Goal: Task Accomplishment & Management: Manage account settings

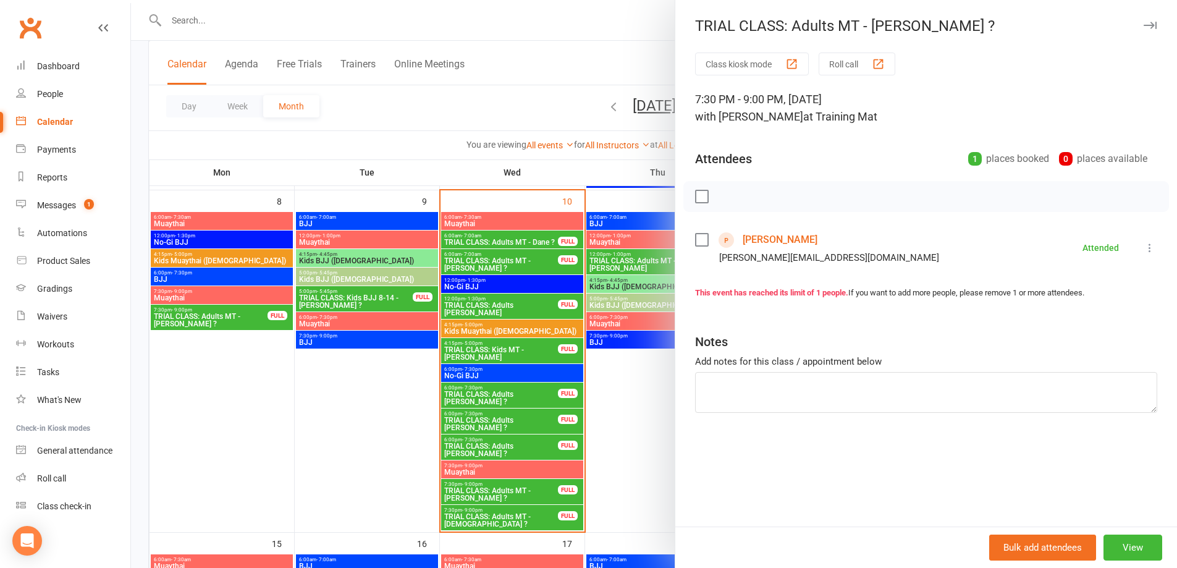
click at [618, 343] on div at bounding box center [654, 284] width 1046 height 568
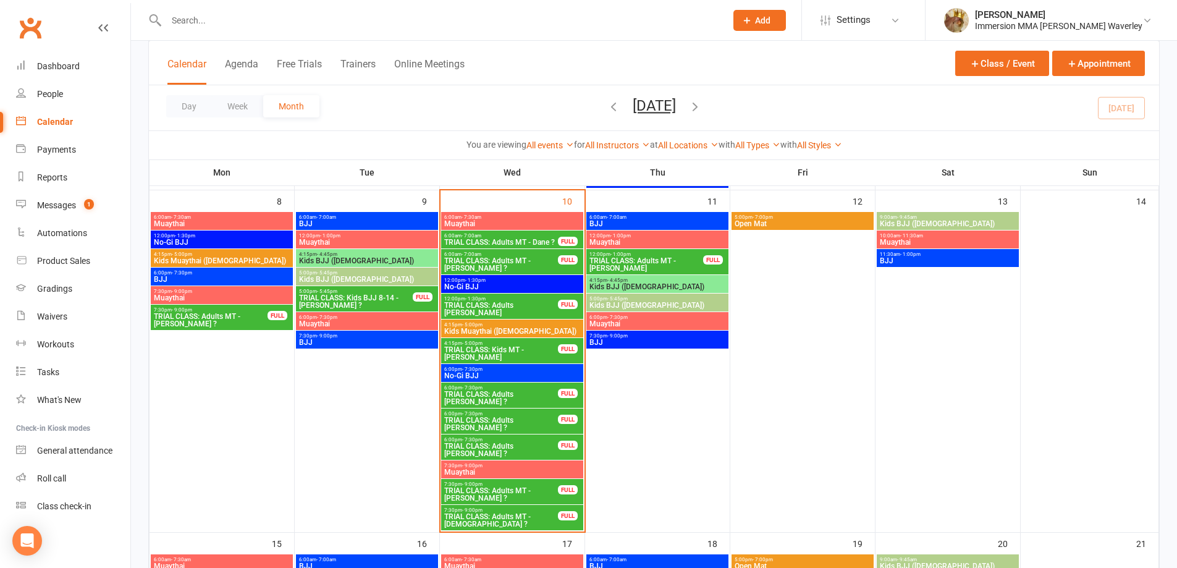
click at [508, 422] on span "TRIAL CLASS: Adults BJJ - Deeya ?" at bounding box center [501, 423] width 115 height 15
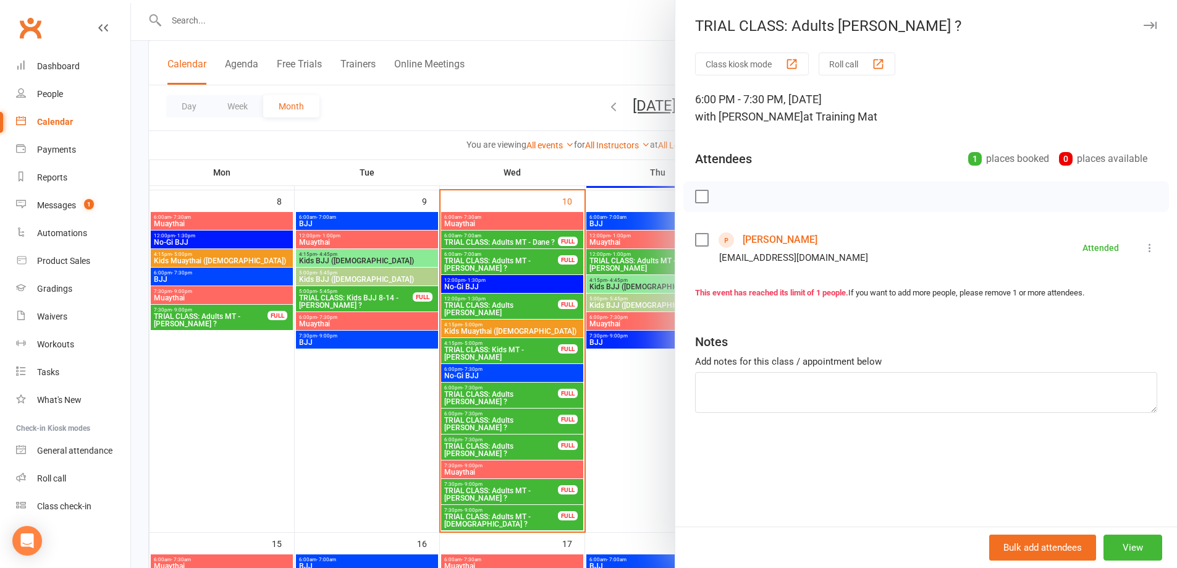
click at [509, 442] on div at bounding box center [654, 284] width 1046 height 568
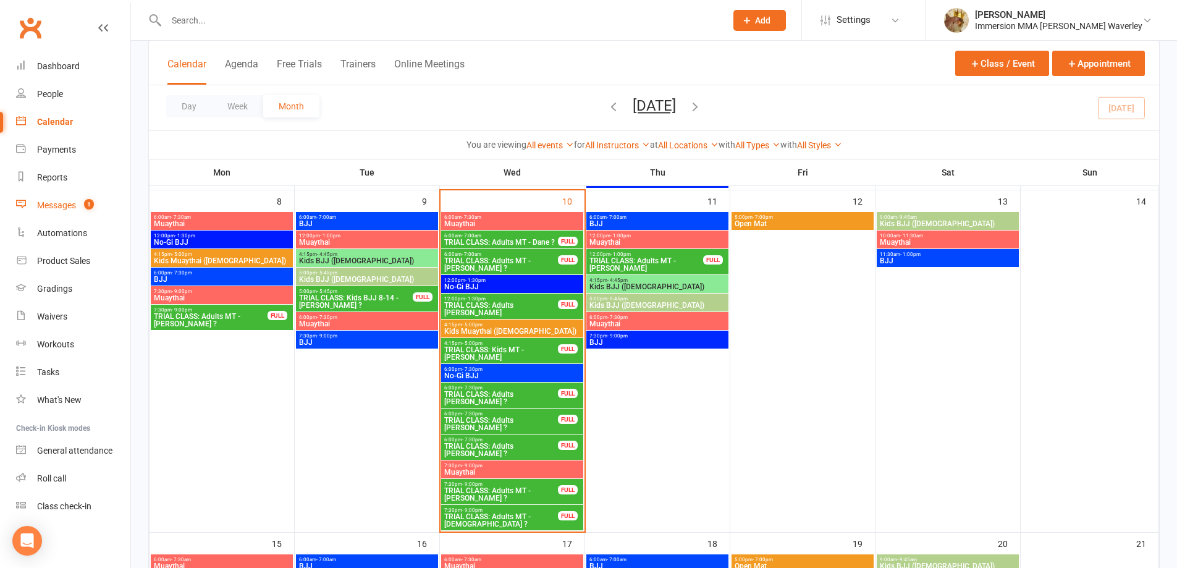
click at [93, 211] on link "Messages 1" at bounding box center [73, 206] width 114 height 28
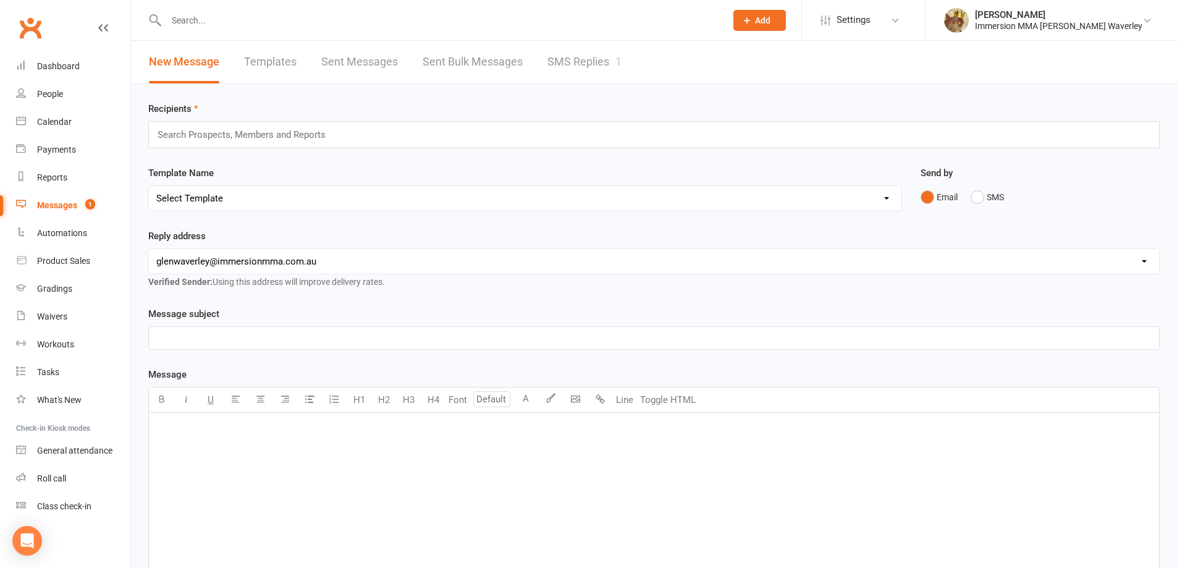
click at [581, 67] on link "SMS Replies 1" at bounding box center [584, 62] width 74 height 43
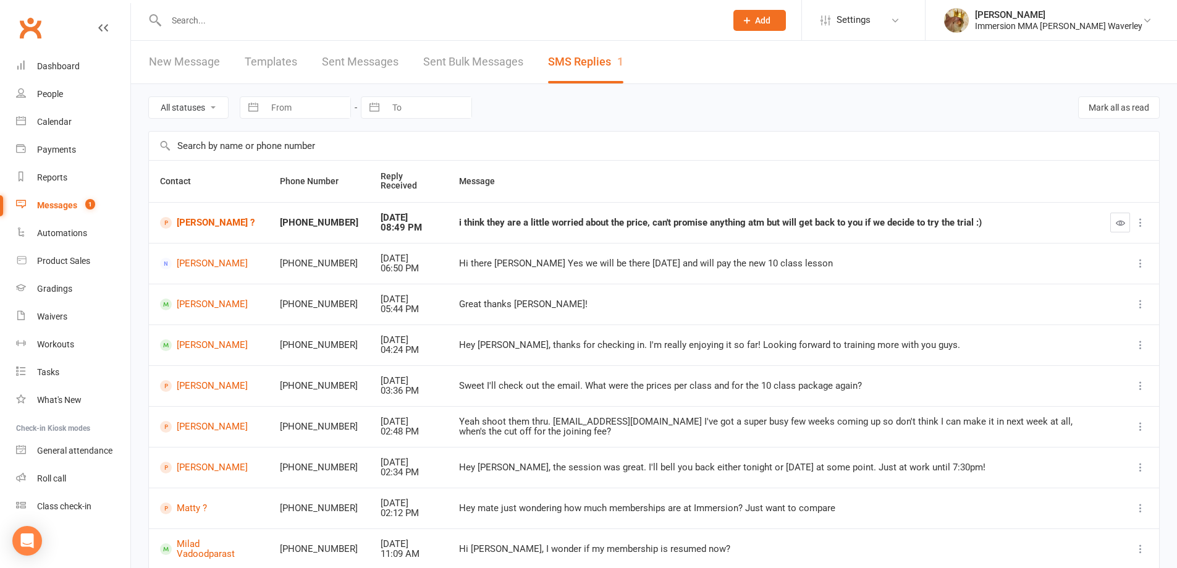
click at [629, 6] on div at bounding box center [432, 20] width 569 height 40
click at [615, 12] on input "text" at bounding box center [440, 20] width 555 height 17
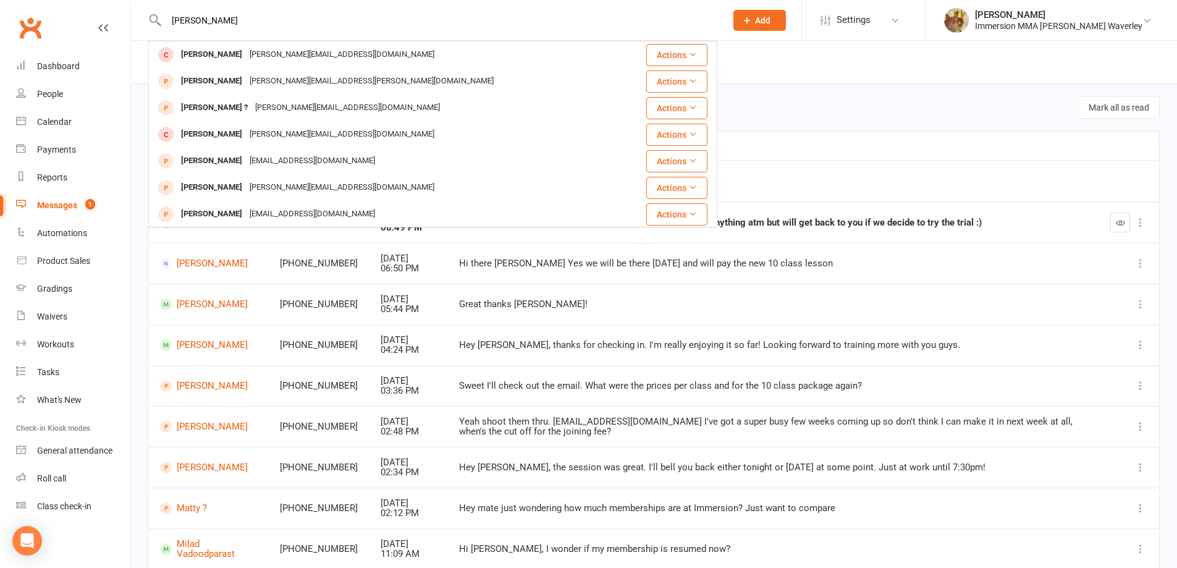
type input "james linc"
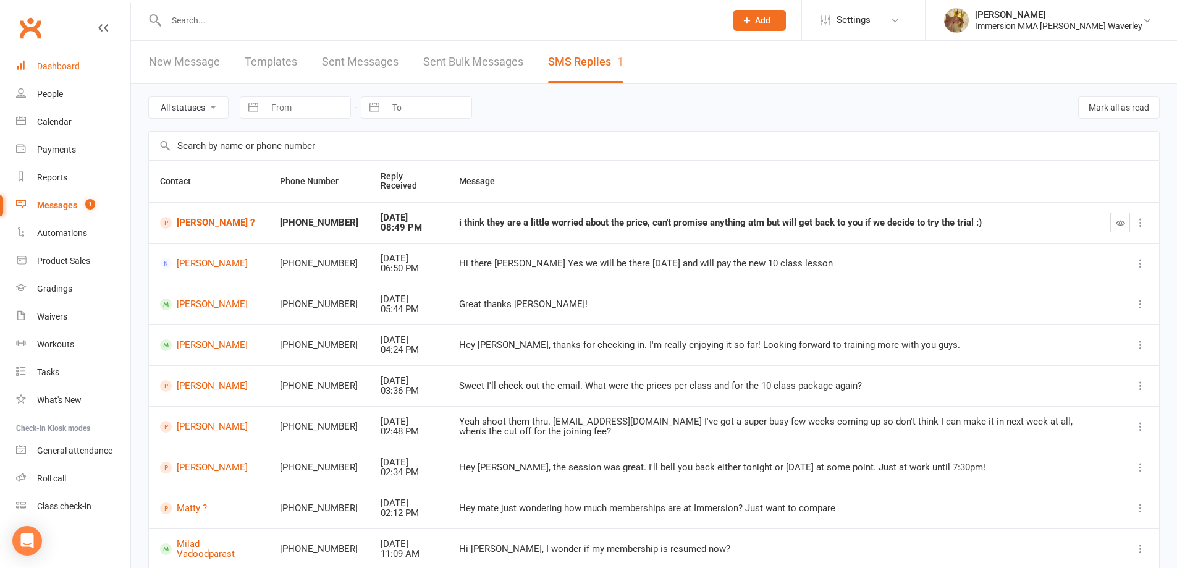
click at [90, 62] on link "Dashboard" at bounding box center [73, 67] width 114 height 28
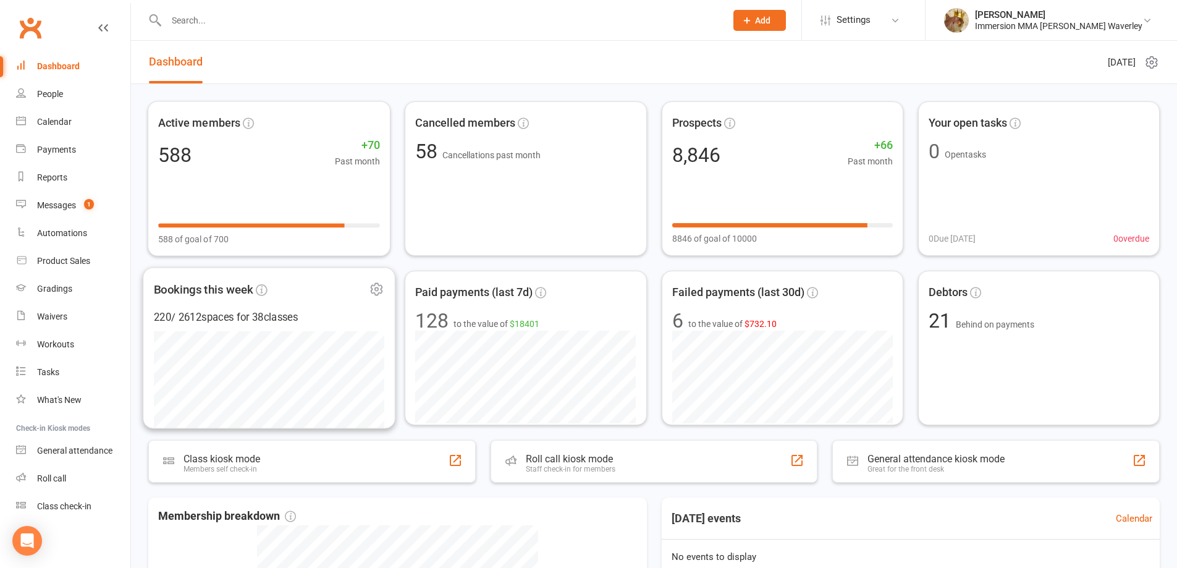
click at [206, 161] on div "588 +70 Past month" at bounding box center [269, 155] width 222 height 27
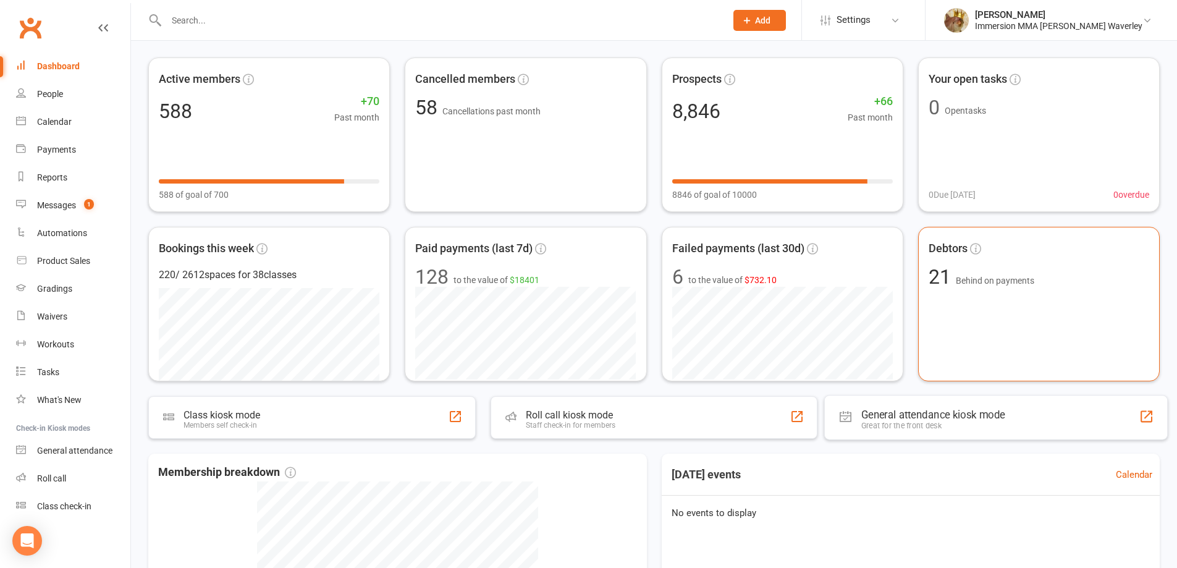
scroll to position [20, 0]
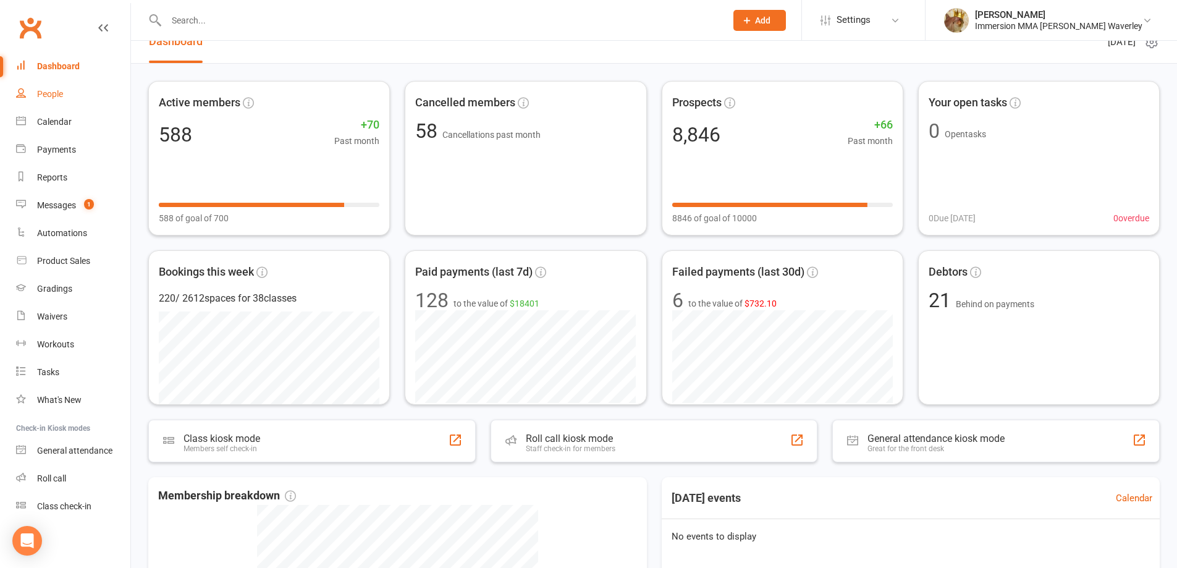
click at [63, 96] on div "People" at bounding box center [50, 94] width 26 height 10
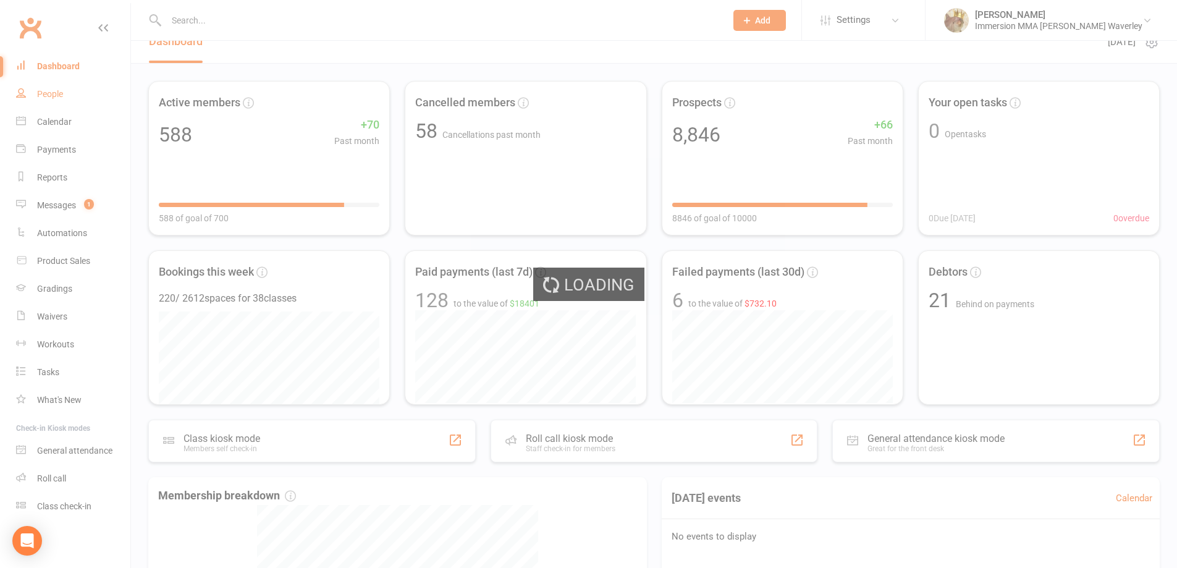
select select "100"
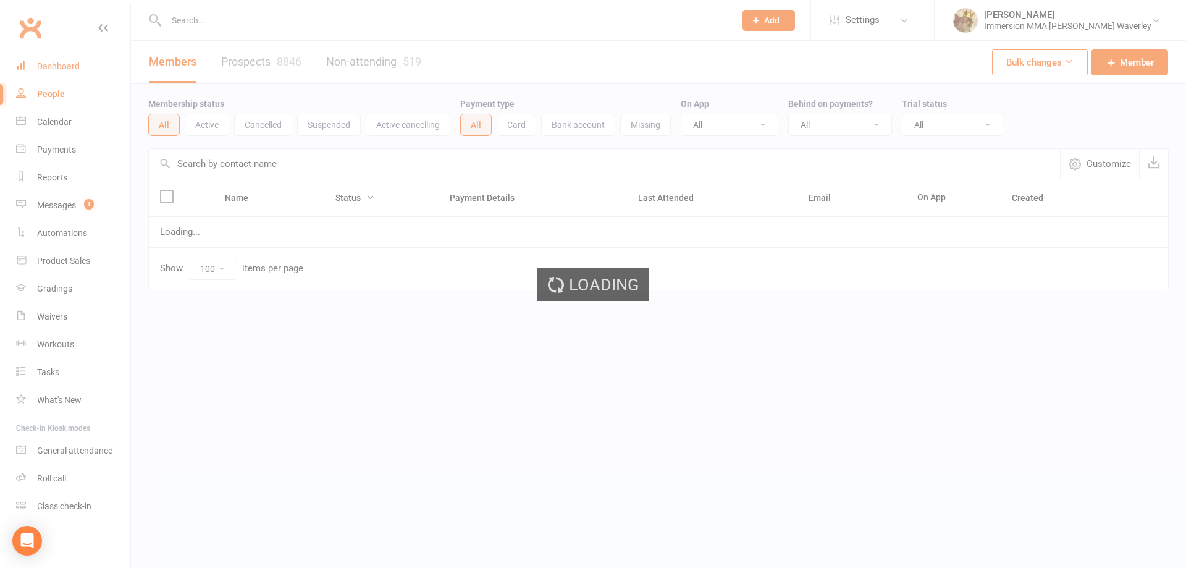
click at [77, 69] on div "Dashboard" at bounding box center [58, 66] width 43 height 10
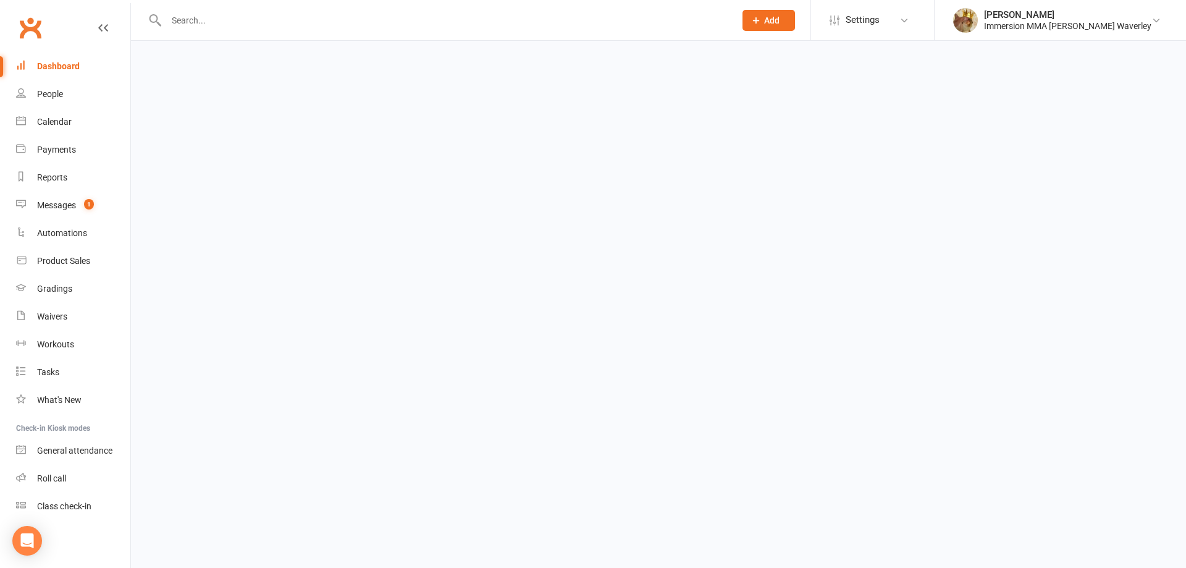
click at [74, 62] on div "Dashboard" at bounding box center [58, 66] width 43 height 10
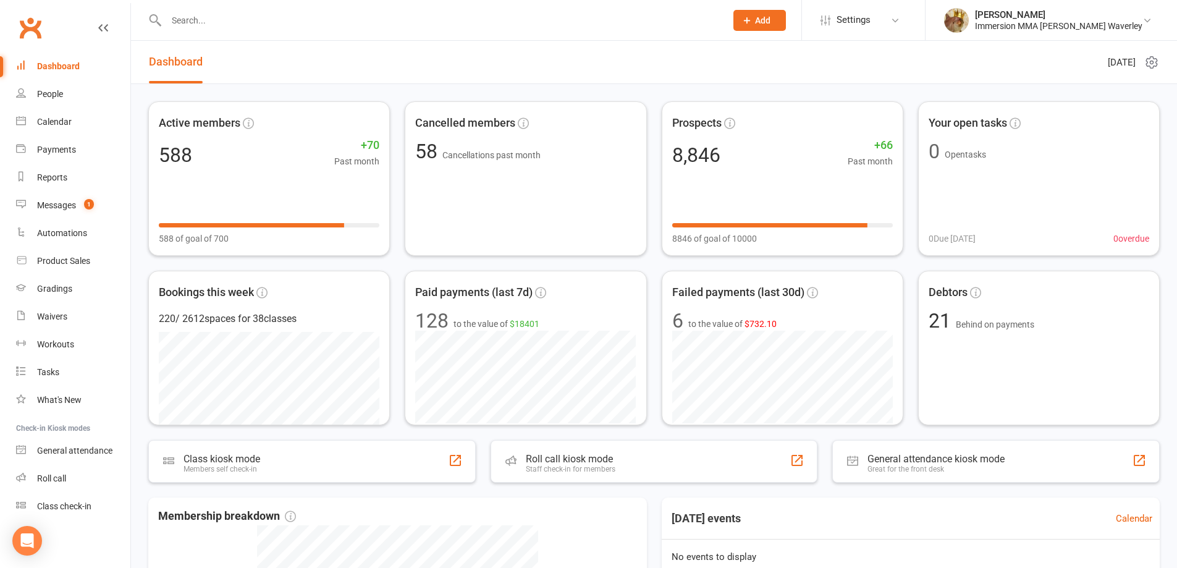
click at [196, 67] on link "Dashboard" at bounding box center [176, 62] width 54 height 43
click at [449, 57] on header "Dashboard Wednesday 10th, September 2025" at bounding box center [654, 62] width 1046 height 43
click at [907, 31] on link "Settings" at bounding box center [864, 20] width 86 height 28
click at [907, 32] on link "Settings" at bounding box center [864, 20] width 86 height 28
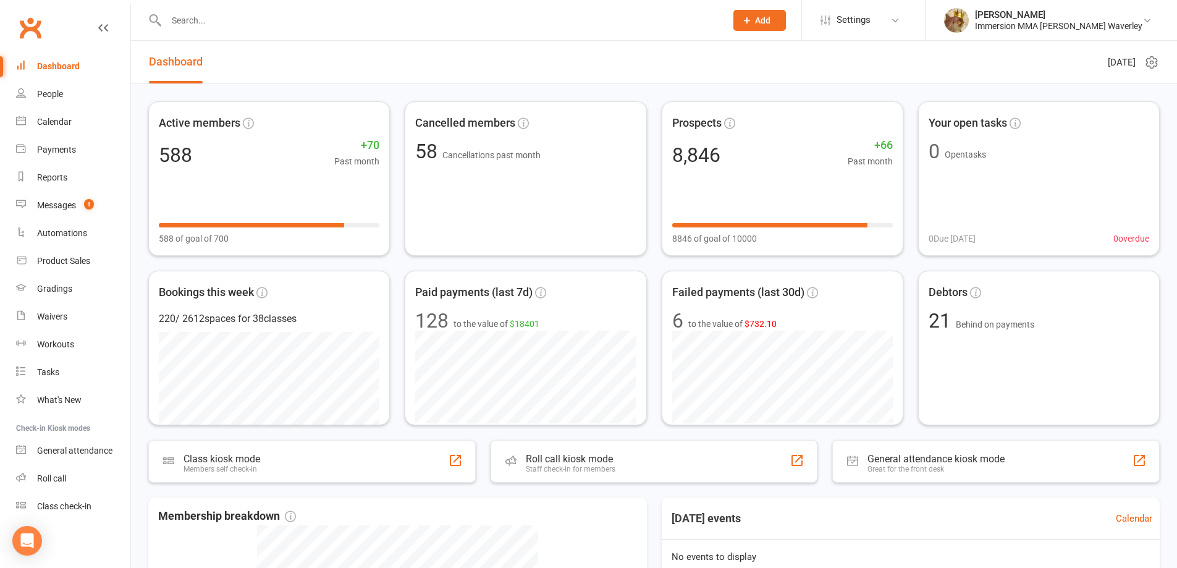
click at [1152, 64] on icon at bounding box center [1151, 62] width 3 height 3
click at [311, 83] on header "Dashboard Wednesday 10th, September 2025" at bounding box center [654, 62] width 1046 height 43
click at [211, 22] on input "text" at bounding box center [440, 20] width 555 height 17
drag, startPoint x: 71, startPoint y: 93, endPoint x: 134, endPoint y: 83, distance: 63.8
click at [72, 93] on link "People" at bounding box center [73, 94] width 114 height 28
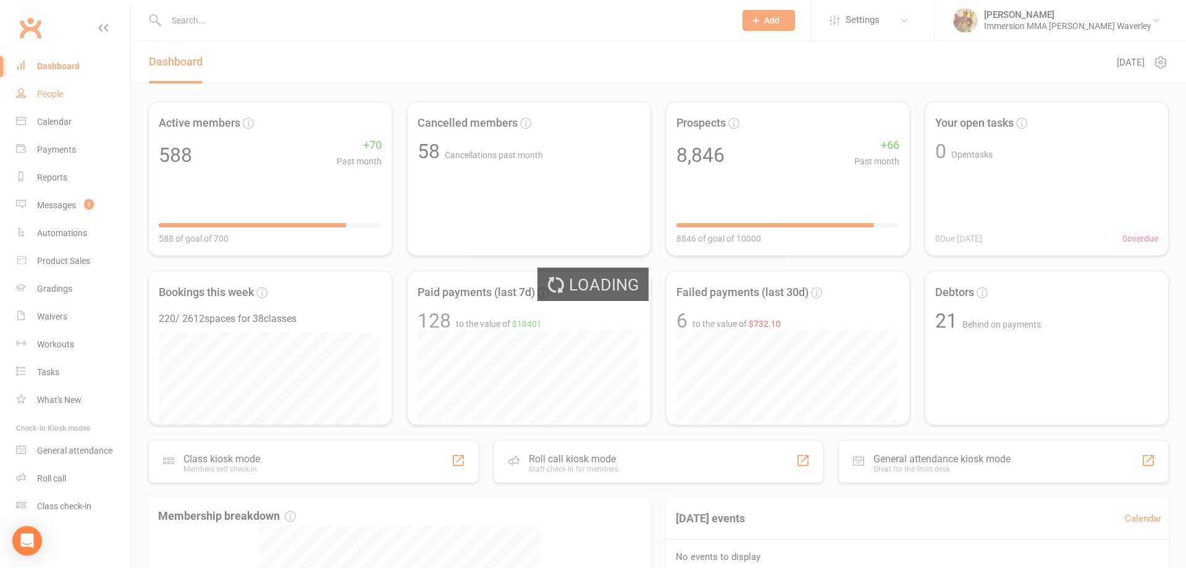
select select "100"
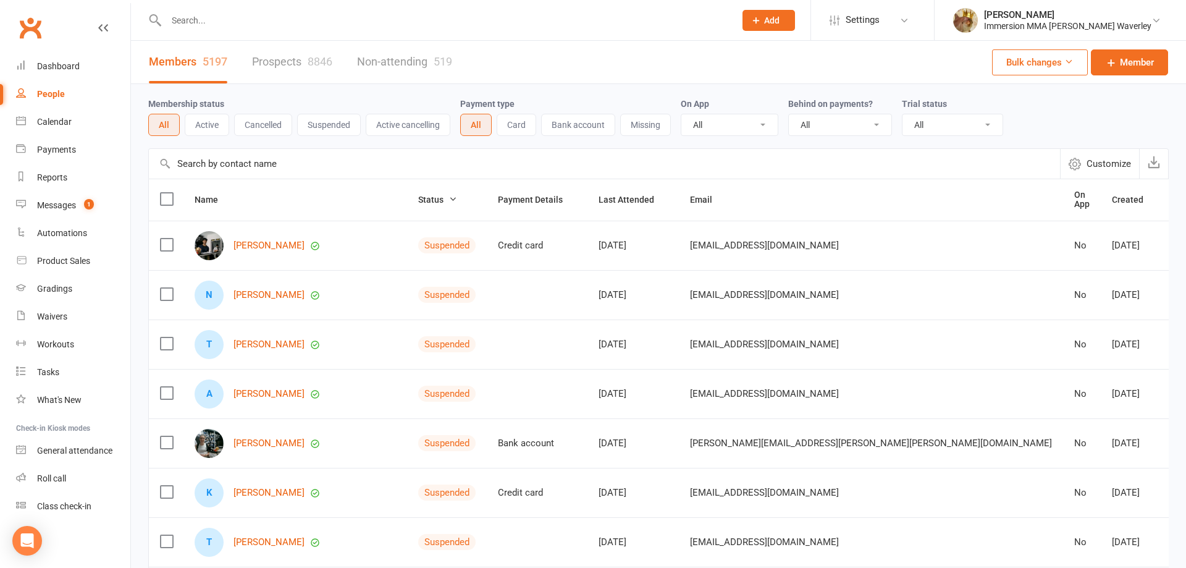
click at [224, 128] on button "Active" at bounding box center [207, 125] width 44 height 22
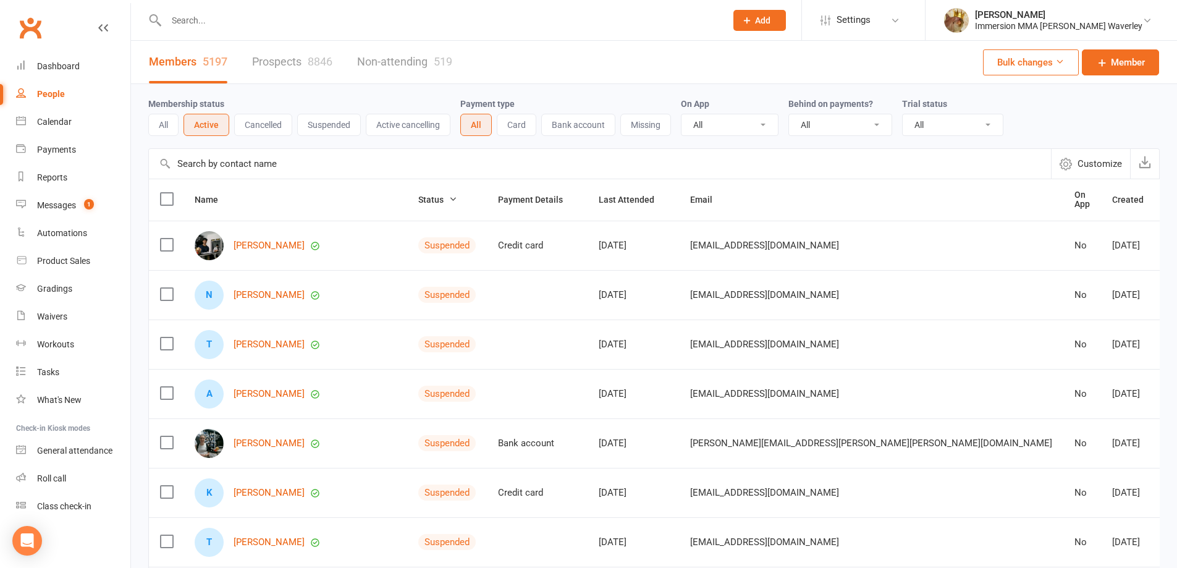
click at [216, 130] on button "Active" at bounding box center [207, 125] width 46 height 22
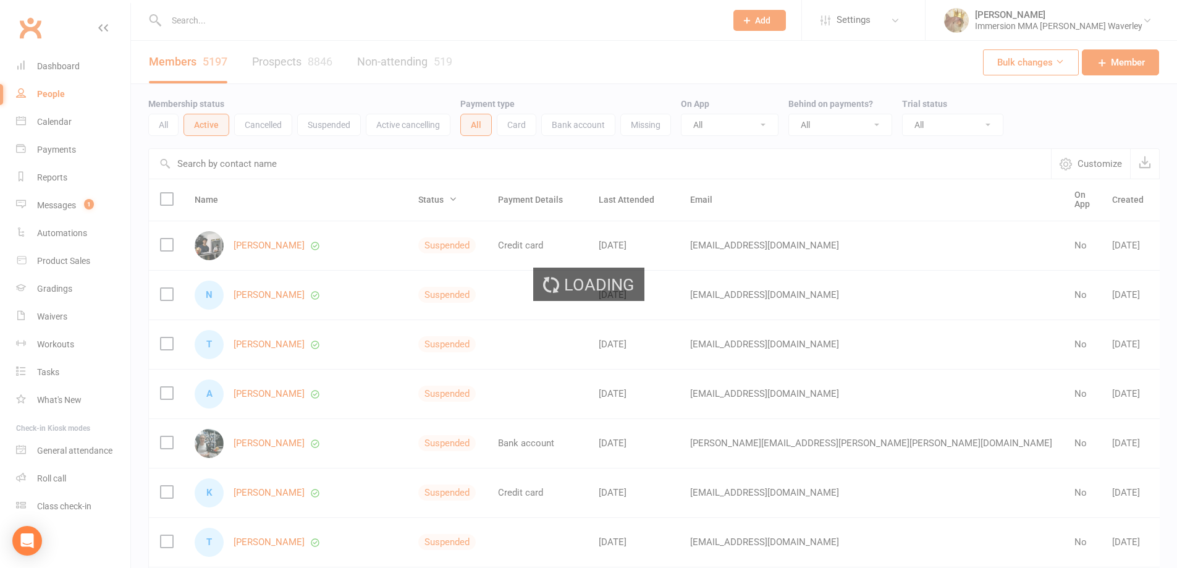
drag, startPoint x: 214, startPoint y: 158, endPoint x: 214, endPoint y: 150, distance: 8.0
click at [214, 158] on div "Loading" at bounding box center [588, 284] width 1177 height 568
click at [208, 167] on input "text" at bounding box center [600, 164] width 902 height 30
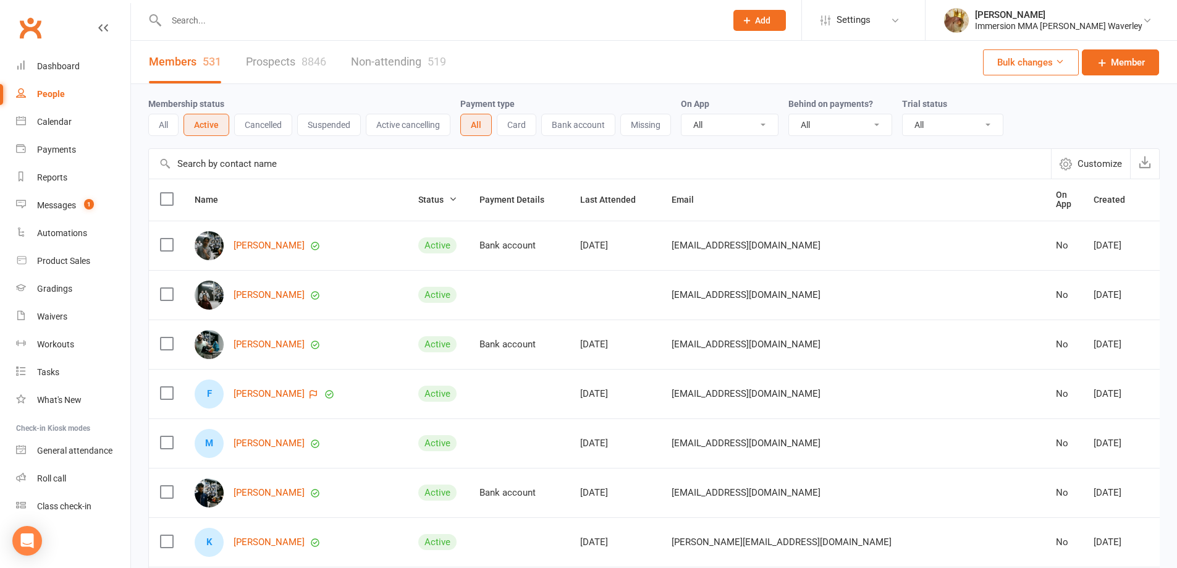
click at [208, 167] on input "text" at bounding box center [600, 164] width 902 height 30
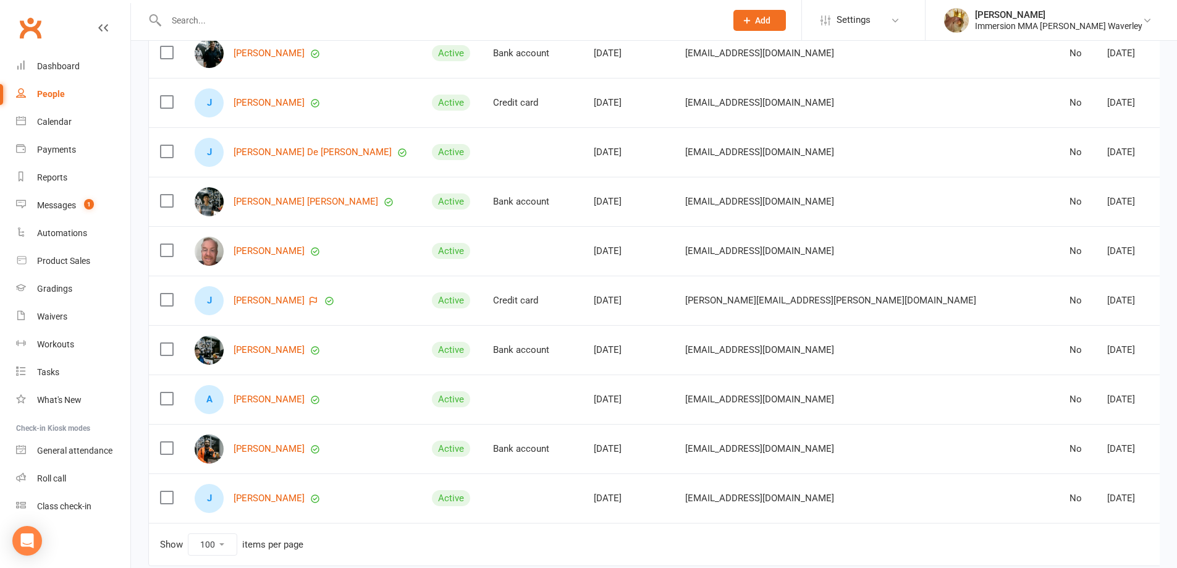
scroll to position [329, 0]
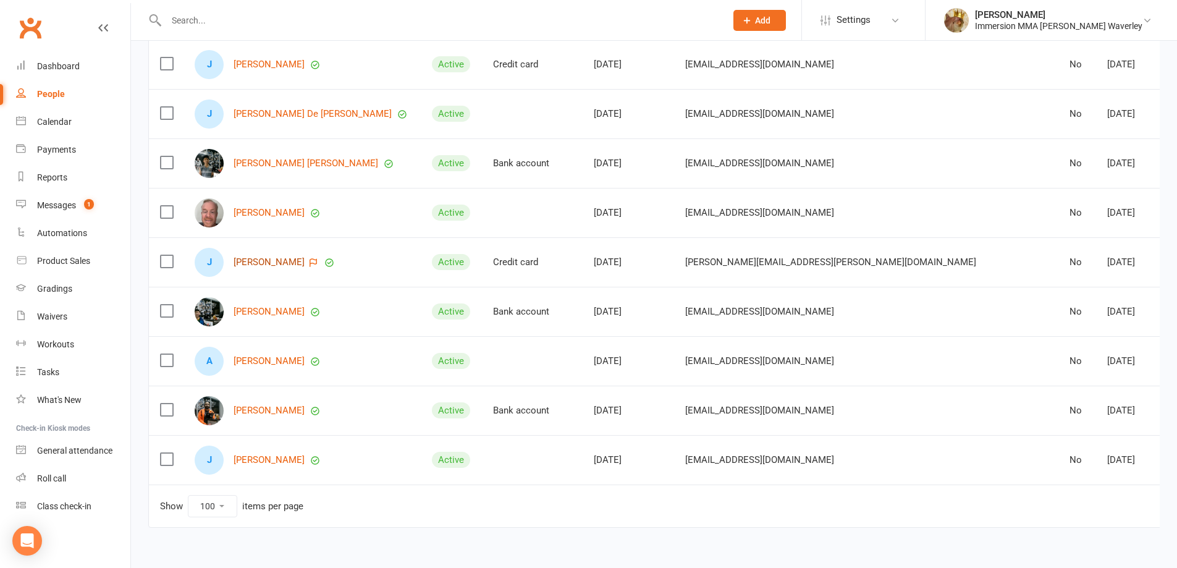
type input "james"
click at [284, 257] on link "James Luporelli" at bounding box center [269, 262] width 71 height 11
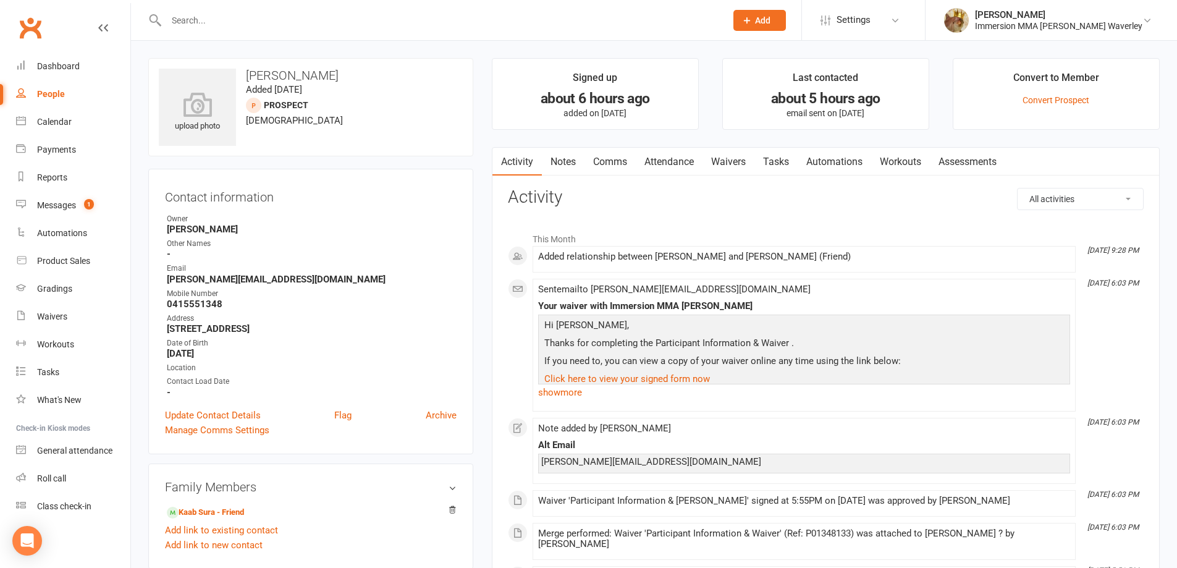
click at [549, 158] on link "Notes" at bounding box center [563, 162] width 43 height 28
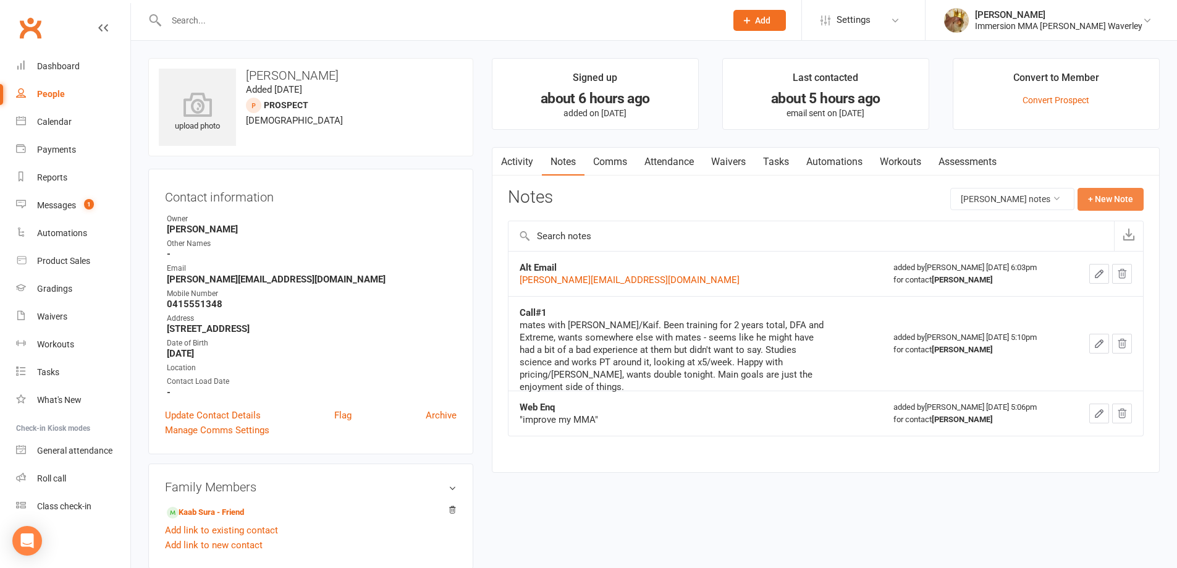
click at [1107, 192] on button "+ New Note" at bounding box center [1111, 199] width 66 height 22
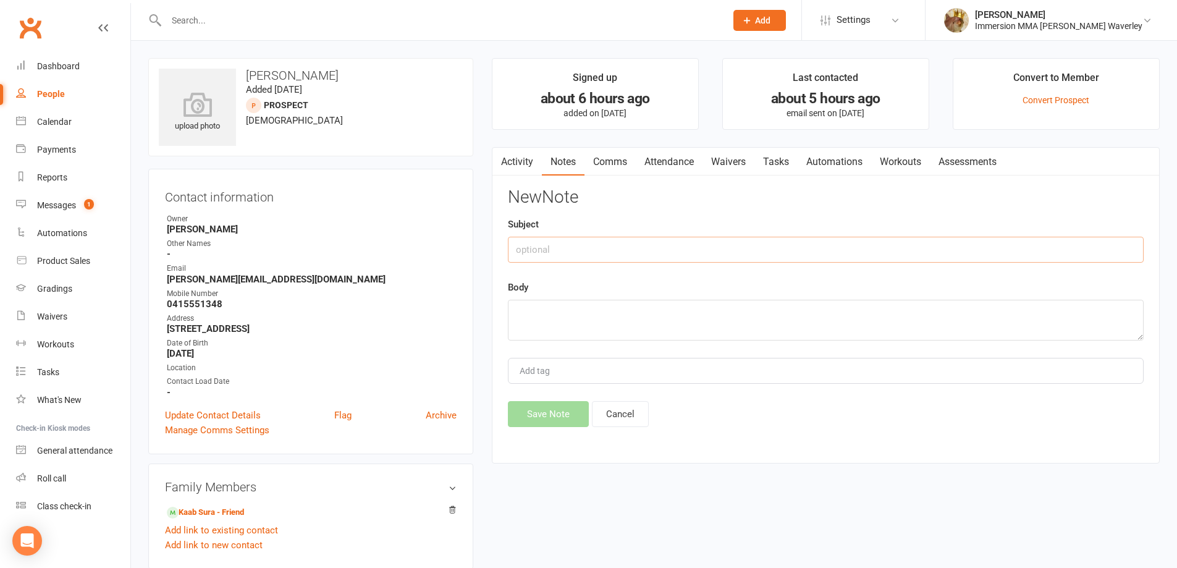
click at [840, 239] on input "text" at bounding box center [826, 250] width 636 height 26
type input "Trial Convo"
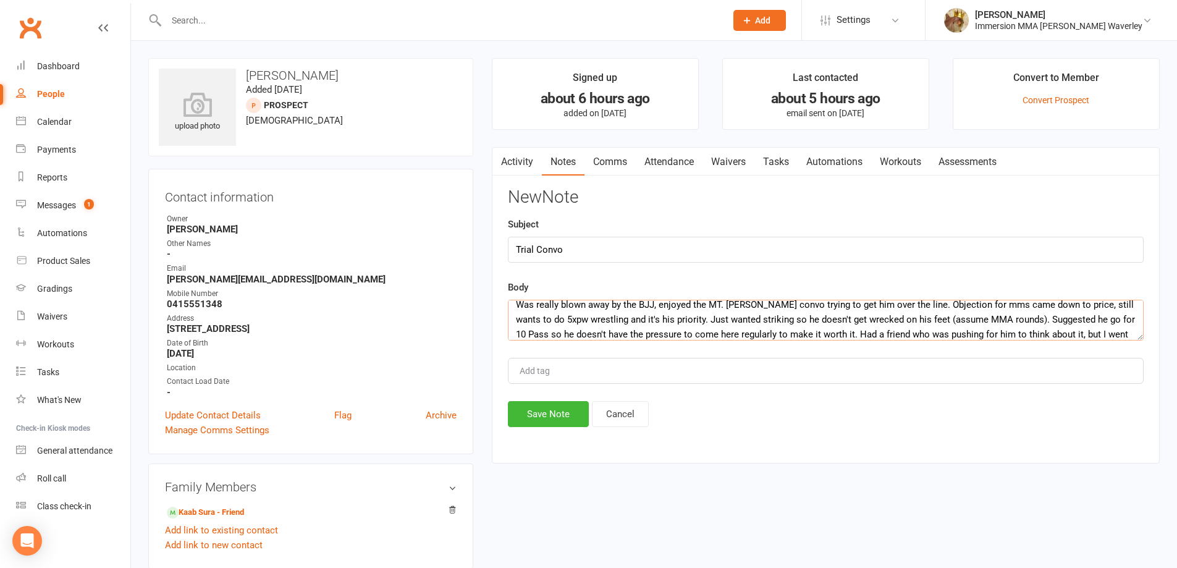
scroll to position [23, 0]
type textarea "Was really blown away by the BJJ, enjoyed the MT. [PERSON_NAME] convo trying to…"
click at [525, 405] on button "Save Note" at bounding box center [548, 414] width 81 height 26
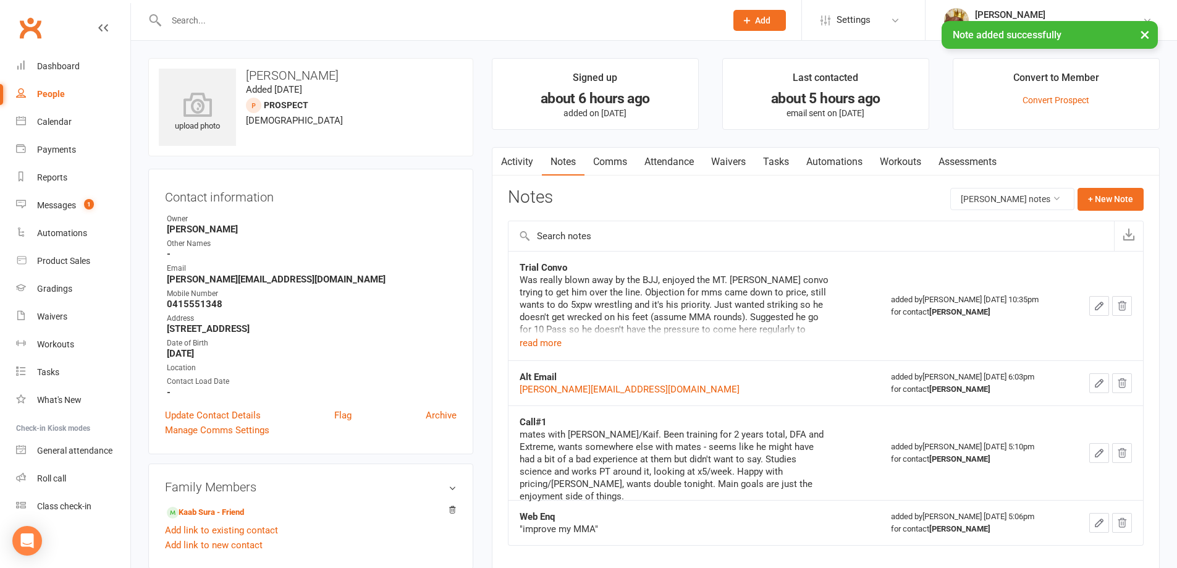
click at [774, 166] on link "Tasks" at bounding box center [776, 162] width 43 height 28
